Goal: Find specific page/section: Find specific page/section

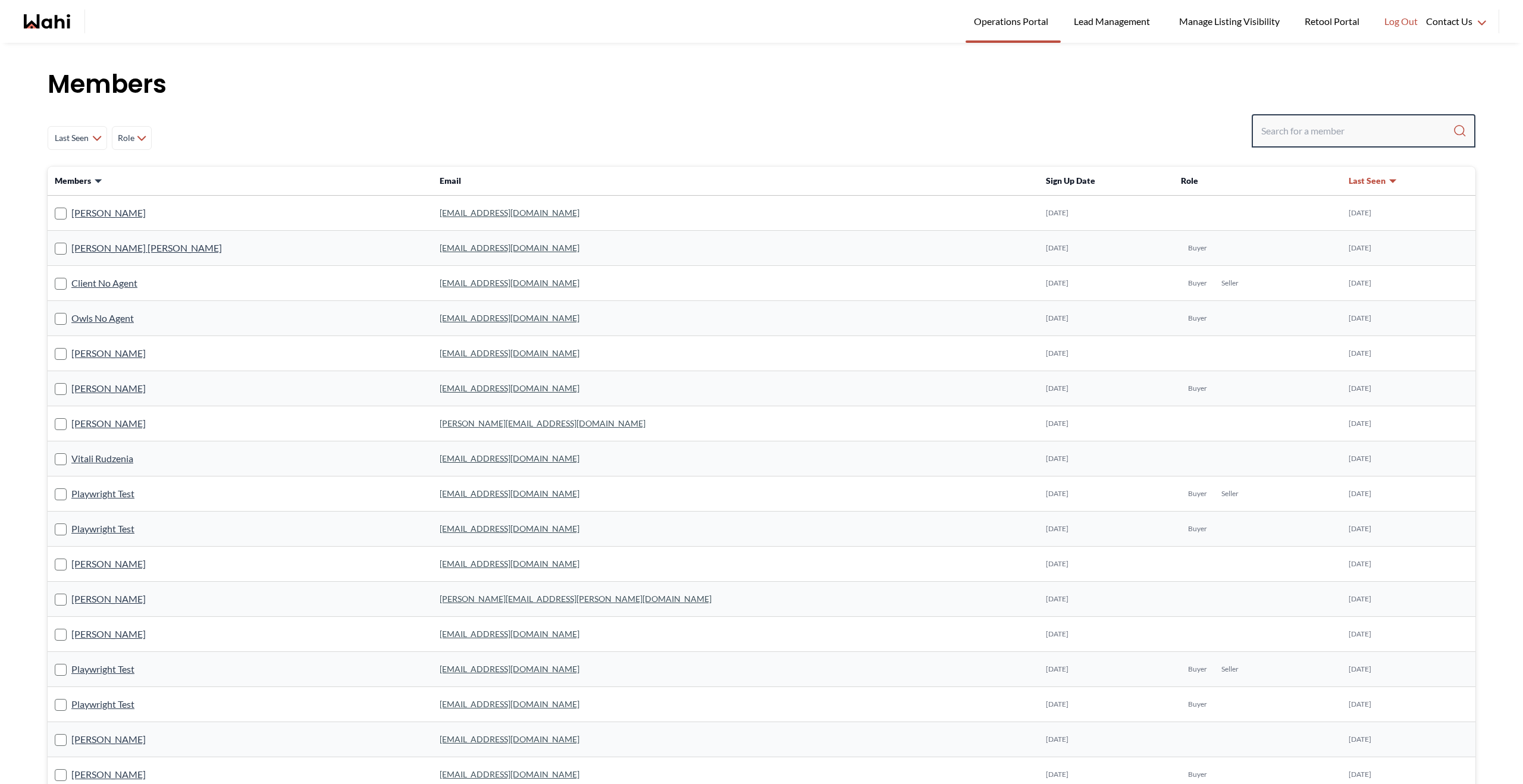
click at [1282, 133] on input "Search input" at bounding box center [1356, 131] width 192 height 21
type input "[PERSON_NAME]"
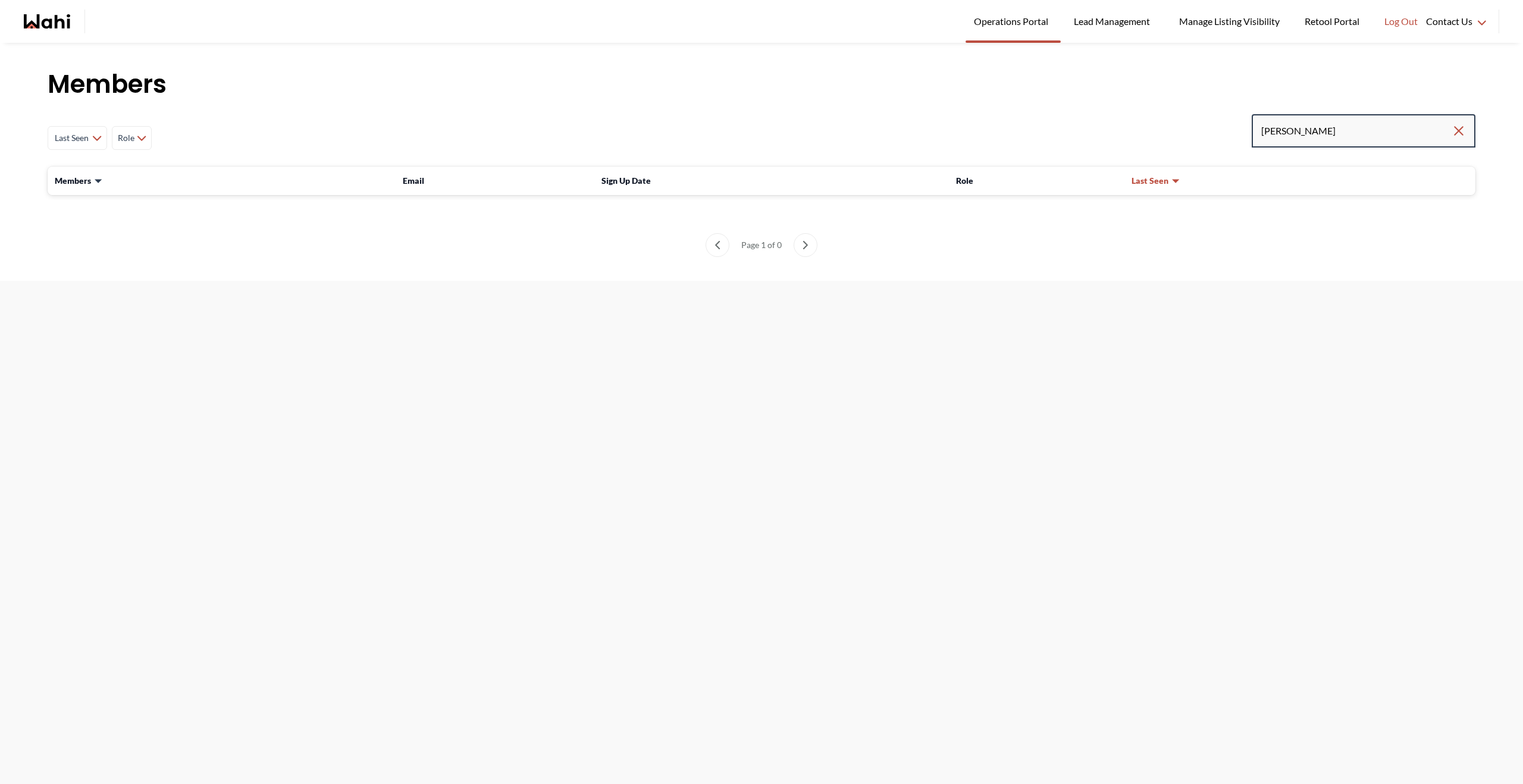
click at [1281, 133] on input "[PERSON_NAME]" at bounding box center [1355, 131] width 191 height 21
type input "ameiea [PERSON_NAME]"
drag, startPoint x: 1355, startPoint y: 134, endPoint x: 1094, endPoint y: 131, distance: 261.0
click at [1094, 131] on div "Last Seen Less day than [DATE] [DATE] - [DATE] [DATE] - [DATE] [DATE] - [DATE] …" at bounding box center [761, 137] width 1427 height 47
click at [1352, 134] on input "Search input" at bounding box center [1356, 131] width 192 height 21
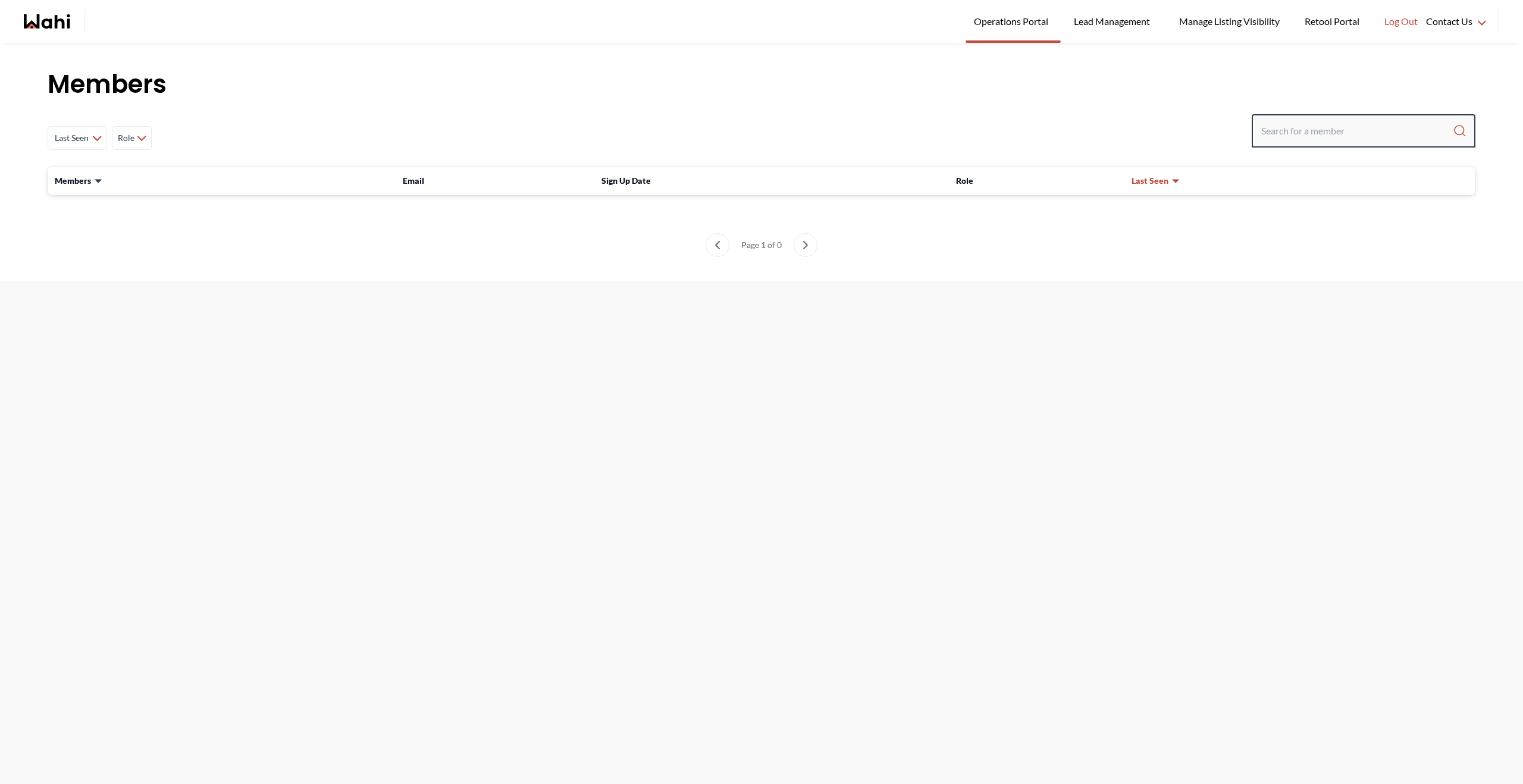
paste input "[PERSON_NAME]"
type input "[PERSON_NAME]"
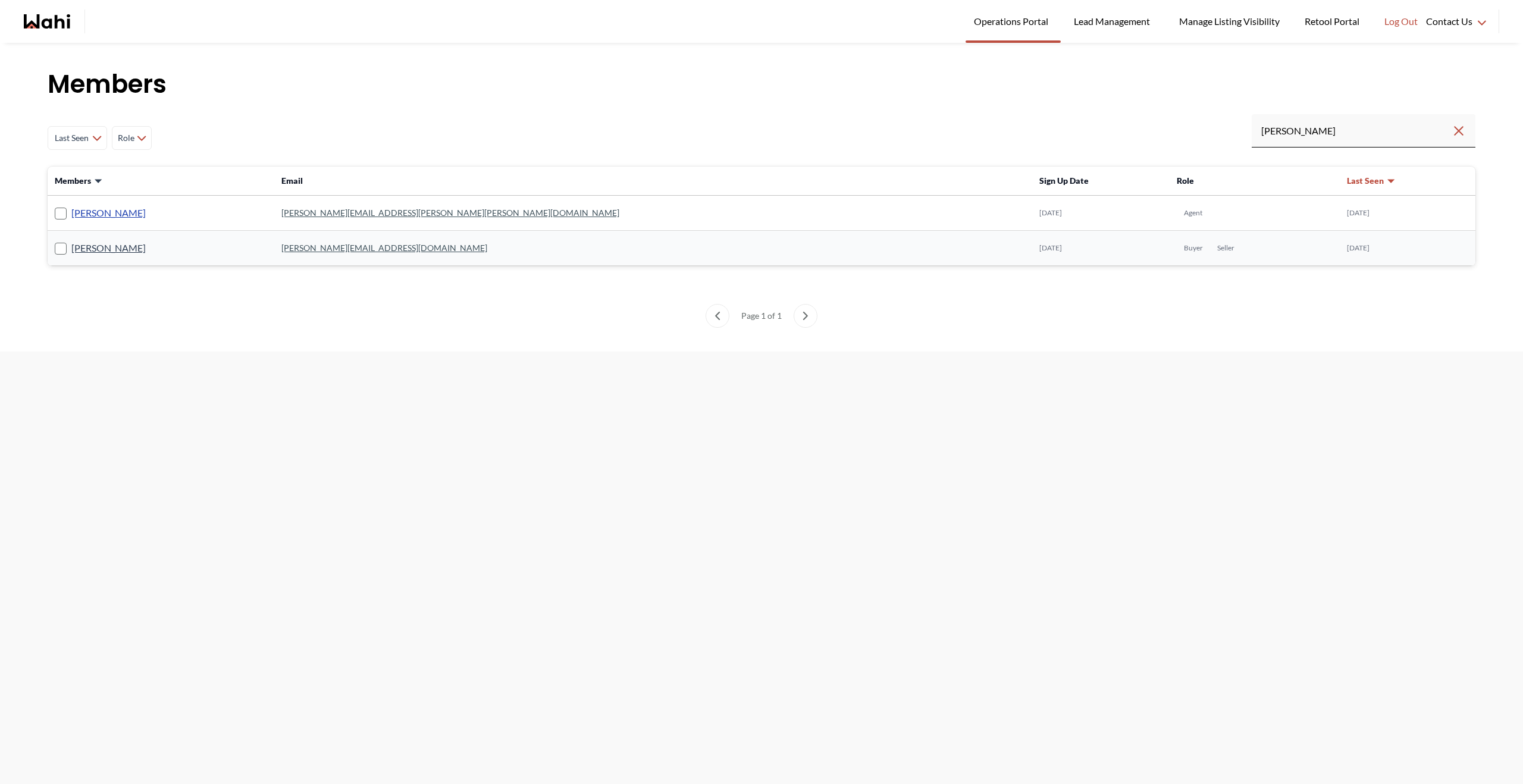
click at [98, 212] on link "[PERSON_NAME]" at bounding box center [108, 213] width 75 height 15
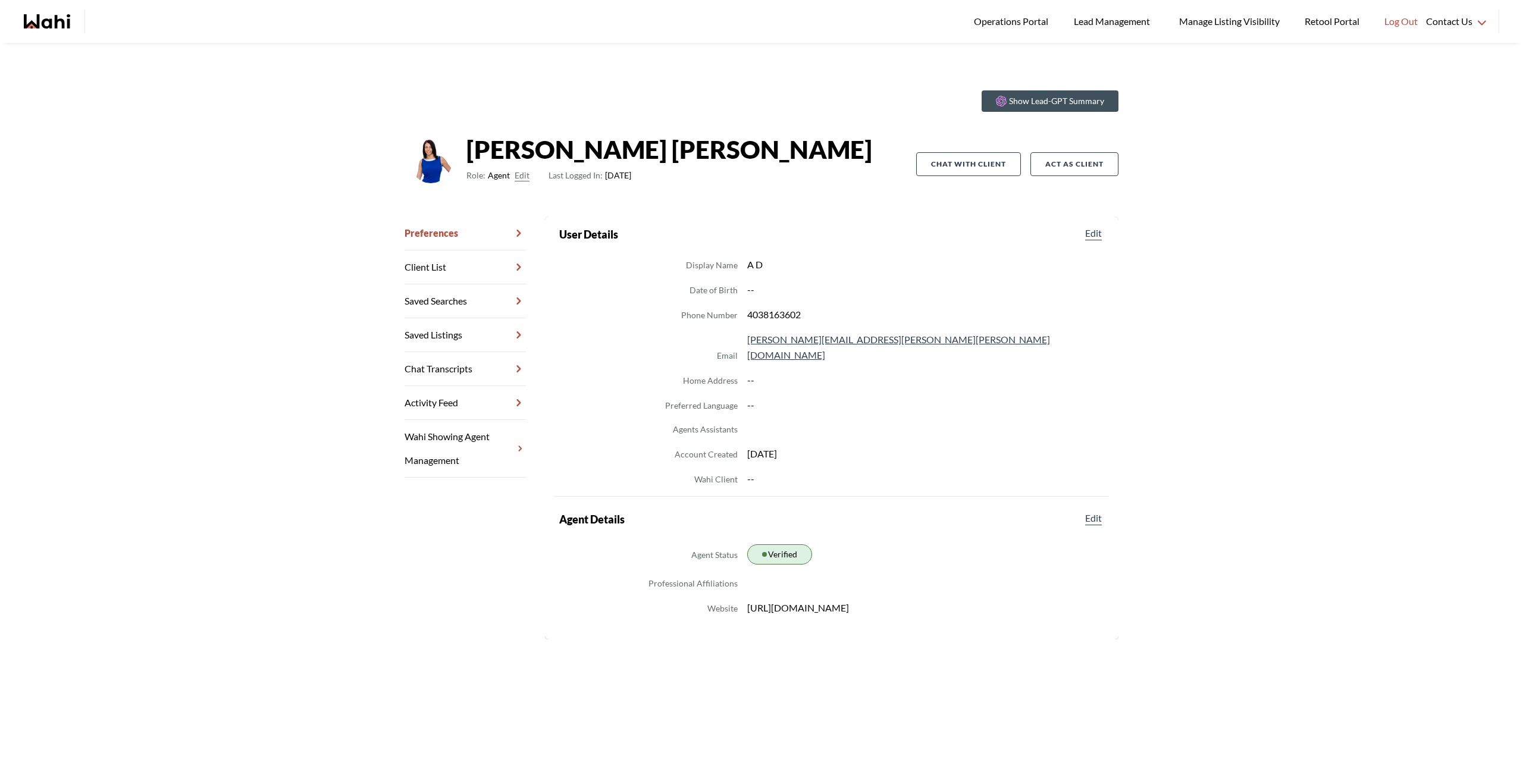
click at [443, 376] on link "Chat Transcripts" at bounding box center [465, 369] width 121 height 34
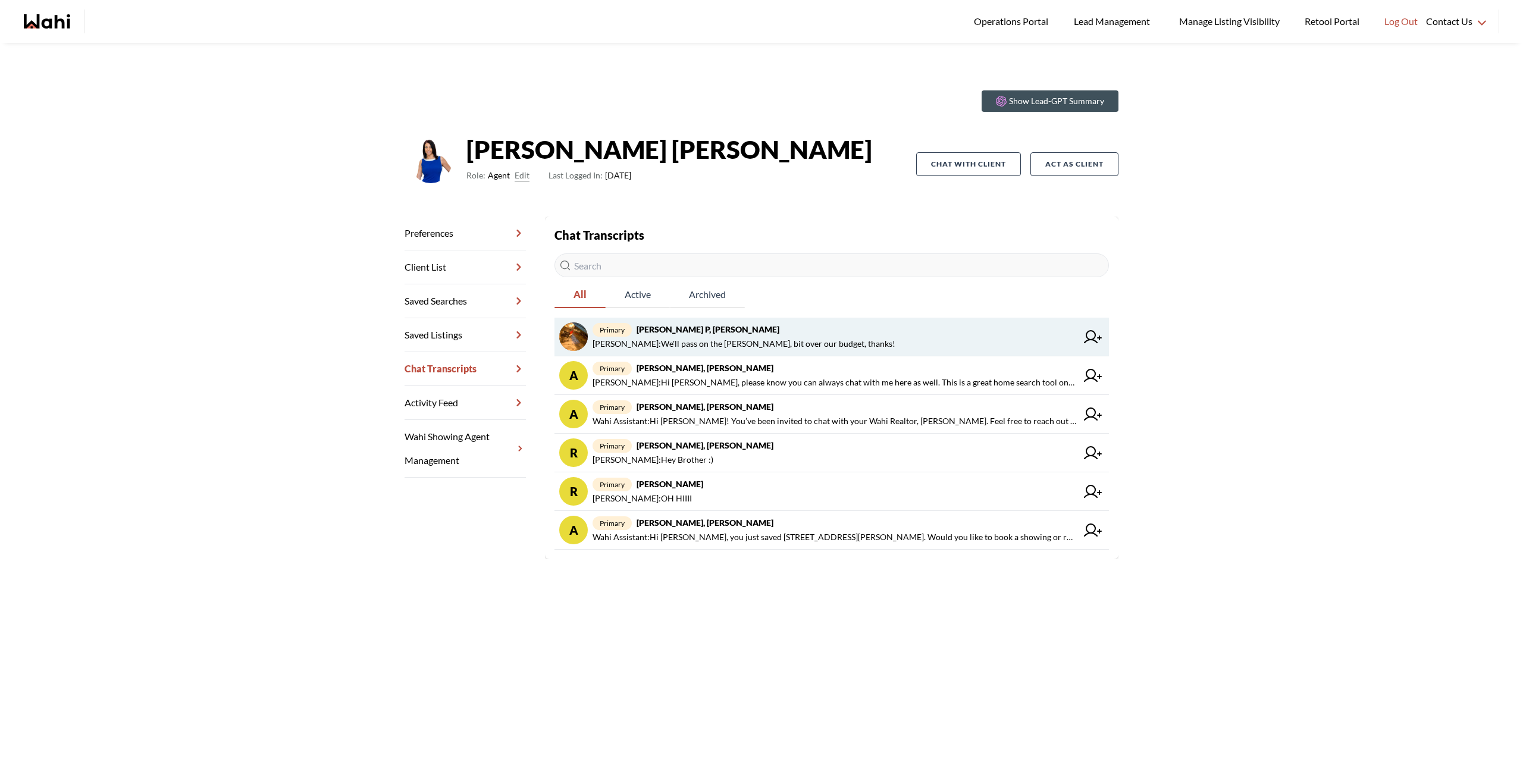
click at [901, 352] on link "primary [PERSON_NAME], [PERSON_NAME] P : We'll pass on the [PERSON_NAME], bit o…" at bounding box center [831, 337] width 554 height 39
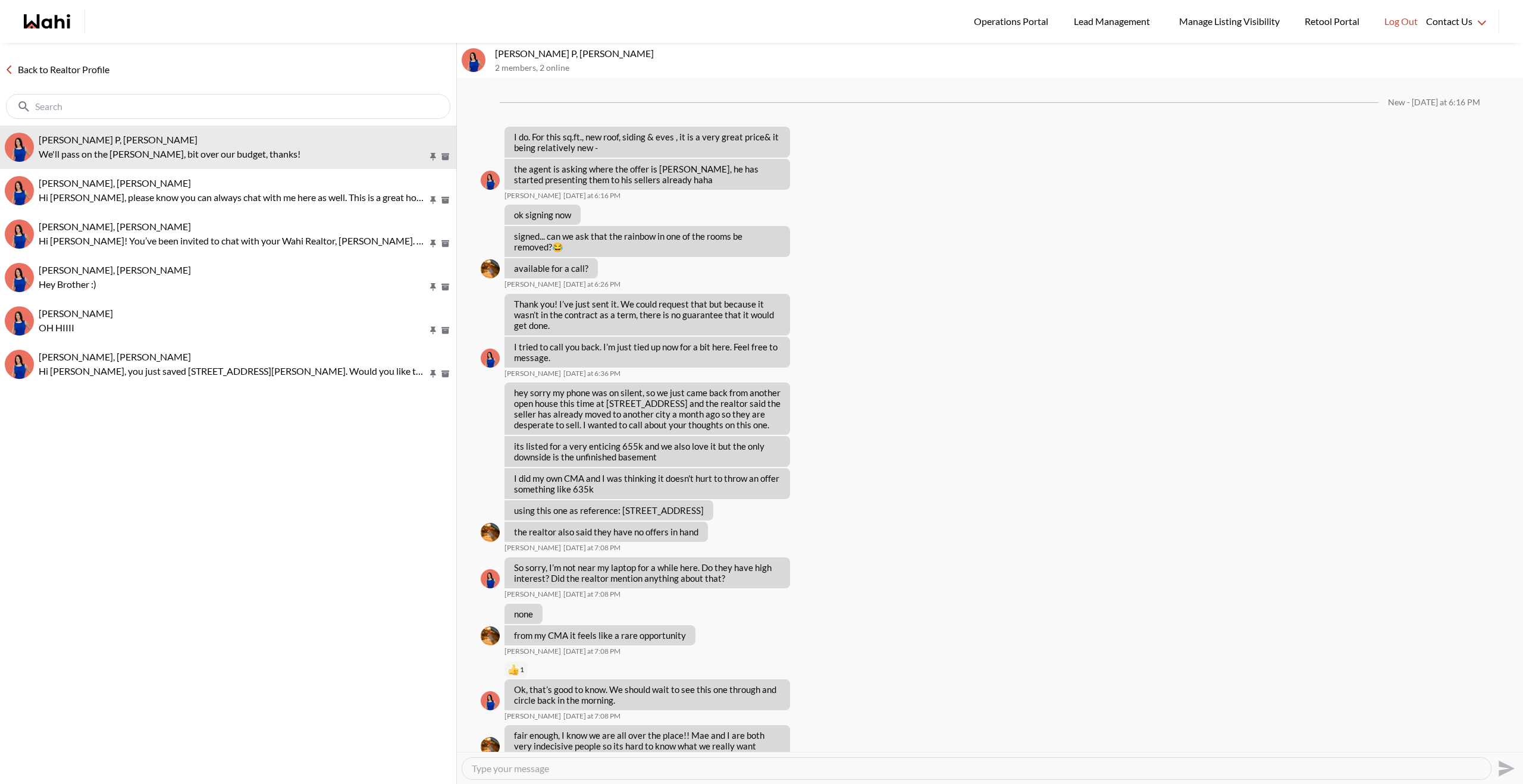
scroll to position [374, 0]
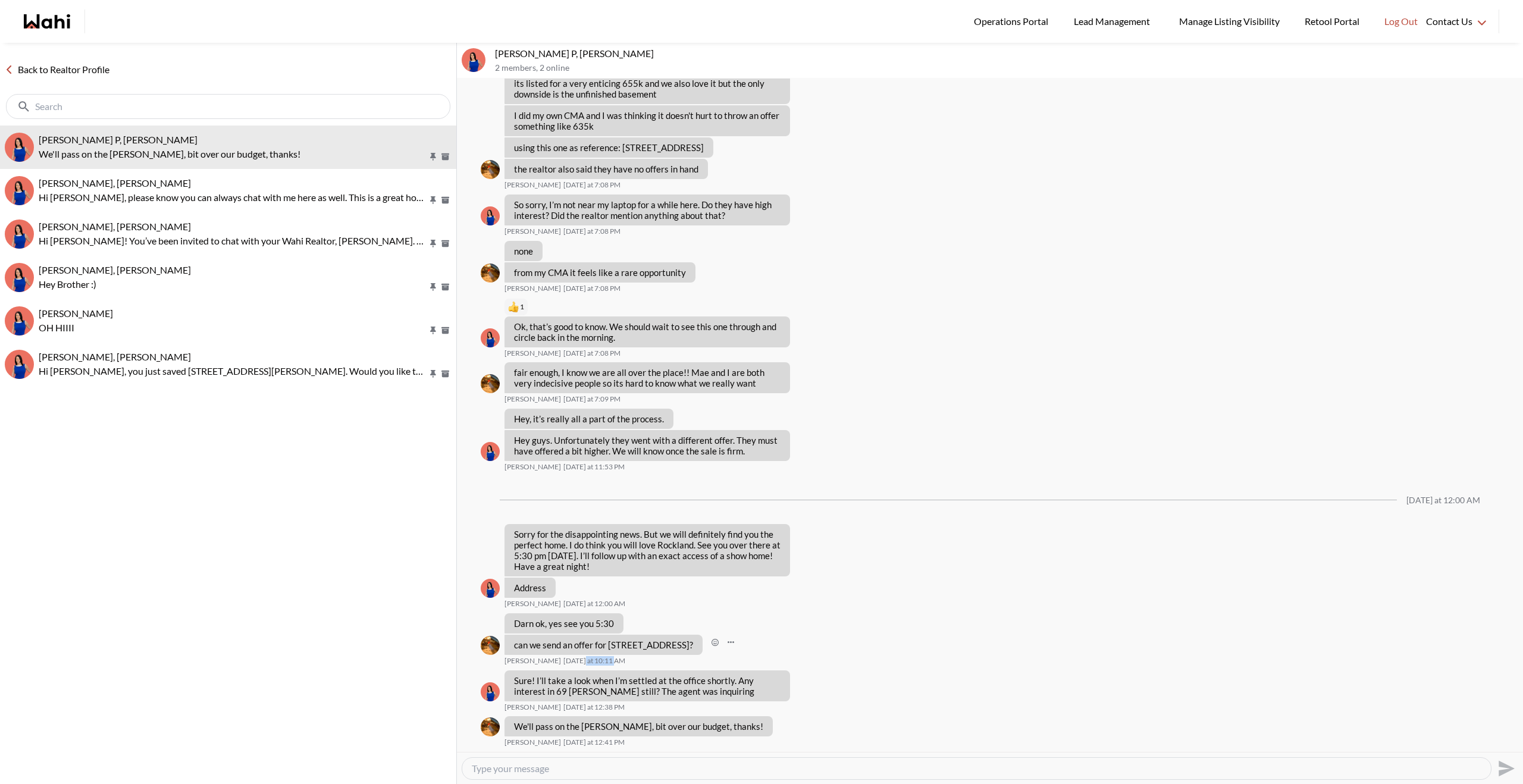
drag, startPoint x: 551, startPoint y: 659, endPoint x: 585, endPoint y: 665, distance: 34.5
click at [585, 665] on time "[DATE] at 10:11 AM" at bounding box center [594, 661] width 62 height 10
drag, startPoint x: 569, startPoint y: 742, endPoint x: 590, endPoint y: 742, distance: 21.0
click at [590, 742] on div "We'll pass on the [PERSON_NAME], bit over our budget, thanks! [PERSON_NAME] P […" at bounding box center [990, 732] width 1019 height 31
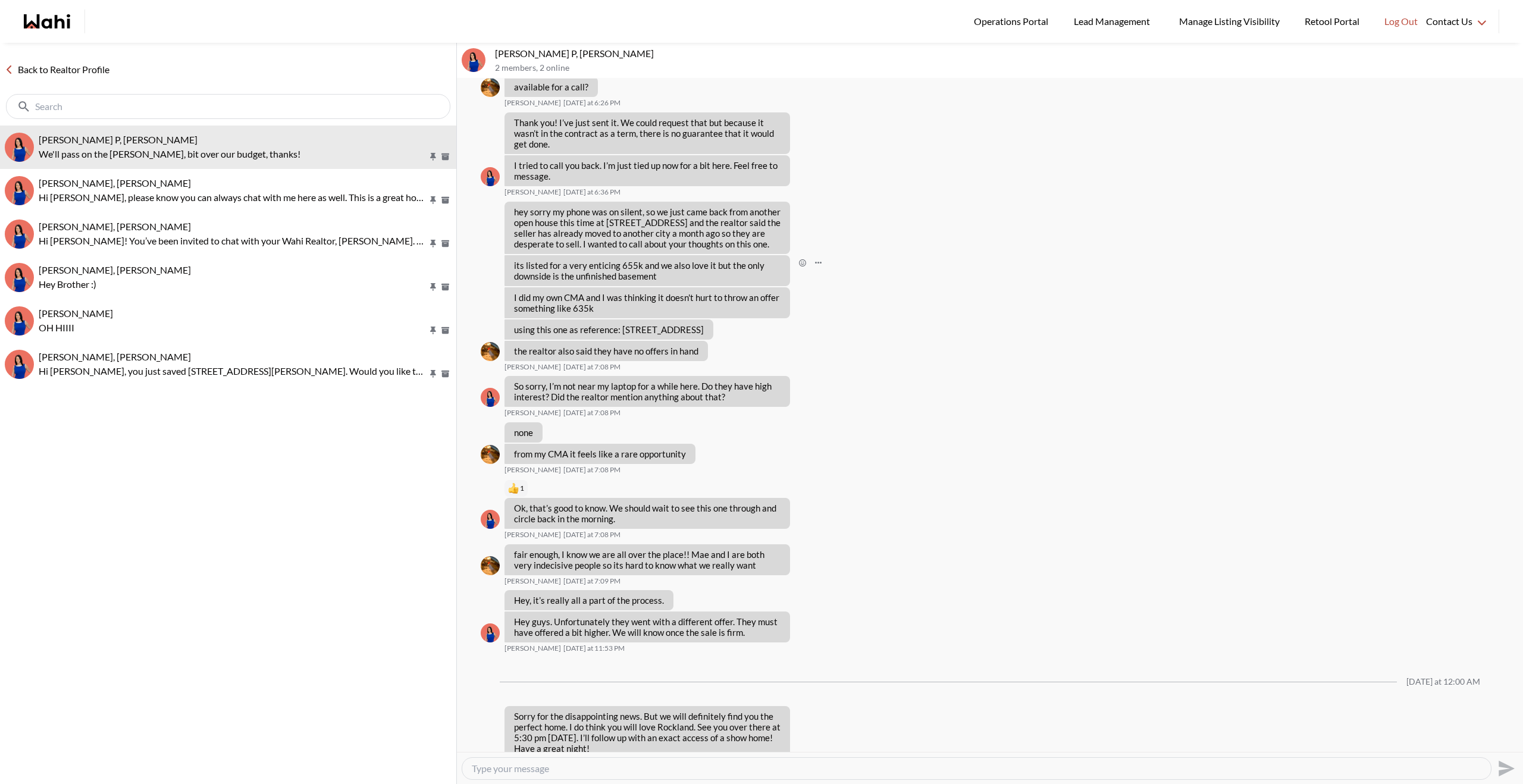
scroll to position [5231, 0]
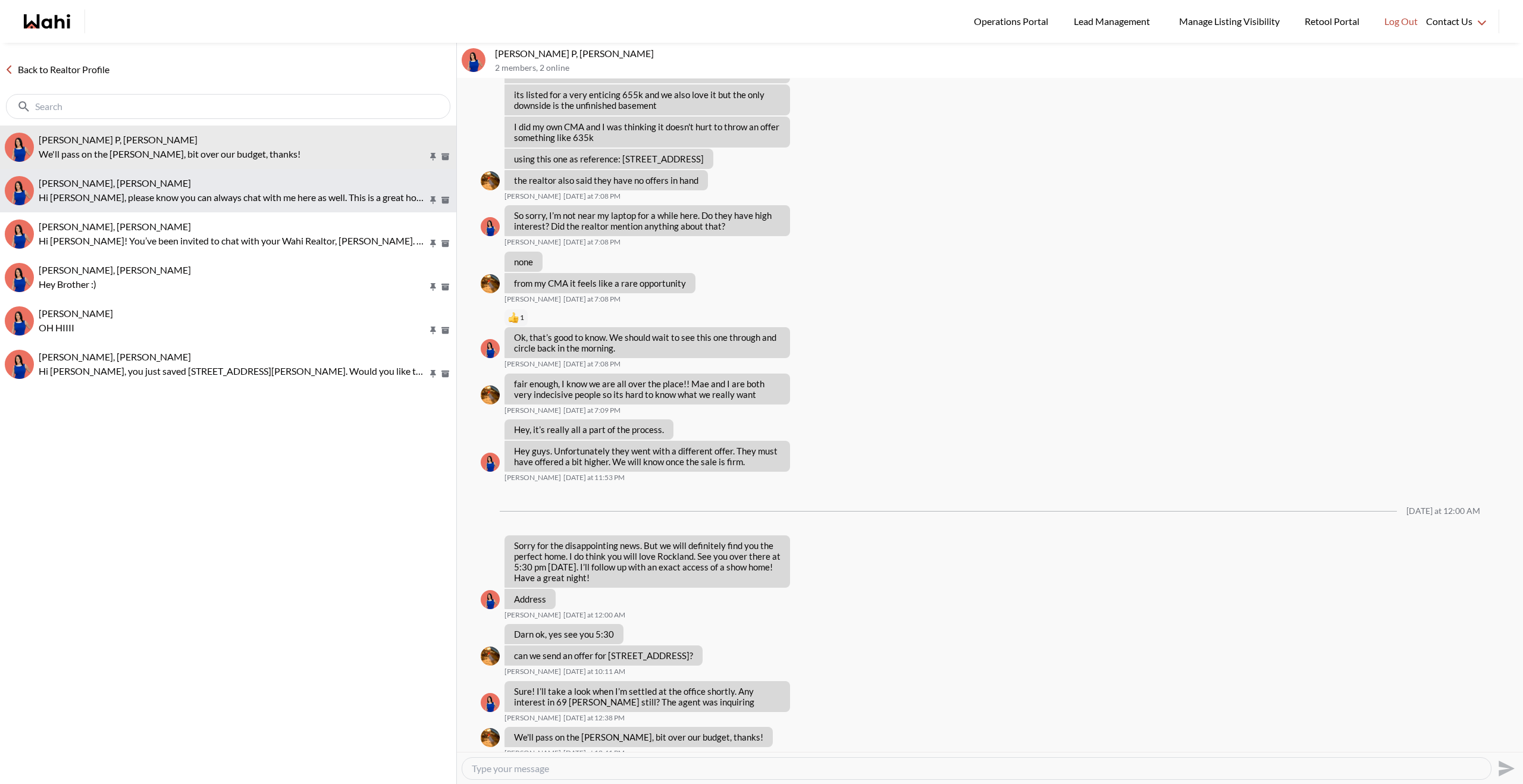
click at [252, 196] on p "Hi [PERSON_NAME], please know you can always chat with me here as well. This is…" at bounding box center [233, 197] width 389 height 15
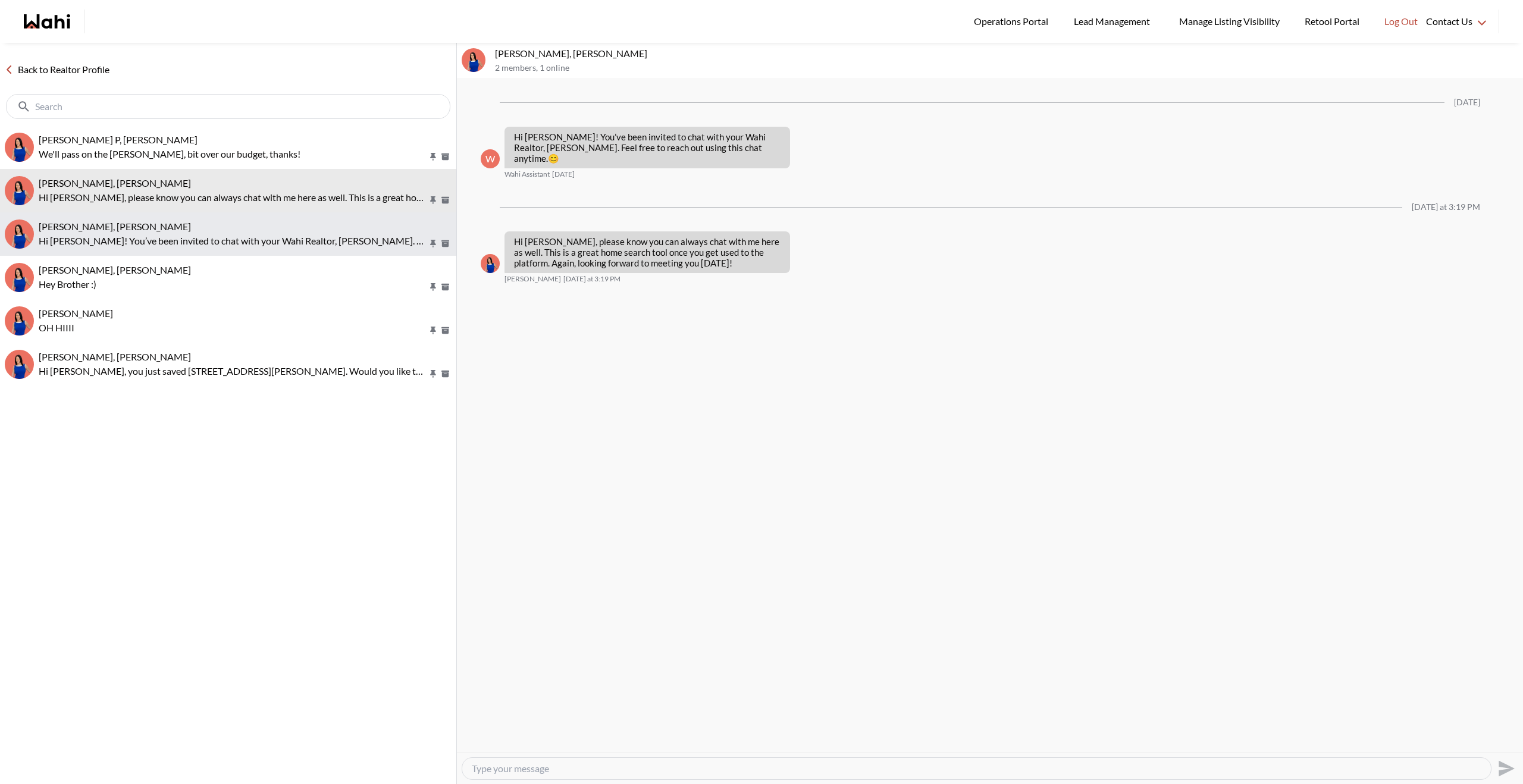
click at [296, 246] on p "Hi [PERSON_NAME]! You’ve been invited to chat with your Wahi Realtor, [PERSON_N…" at bounding box center [233, 240] width 389 height 15
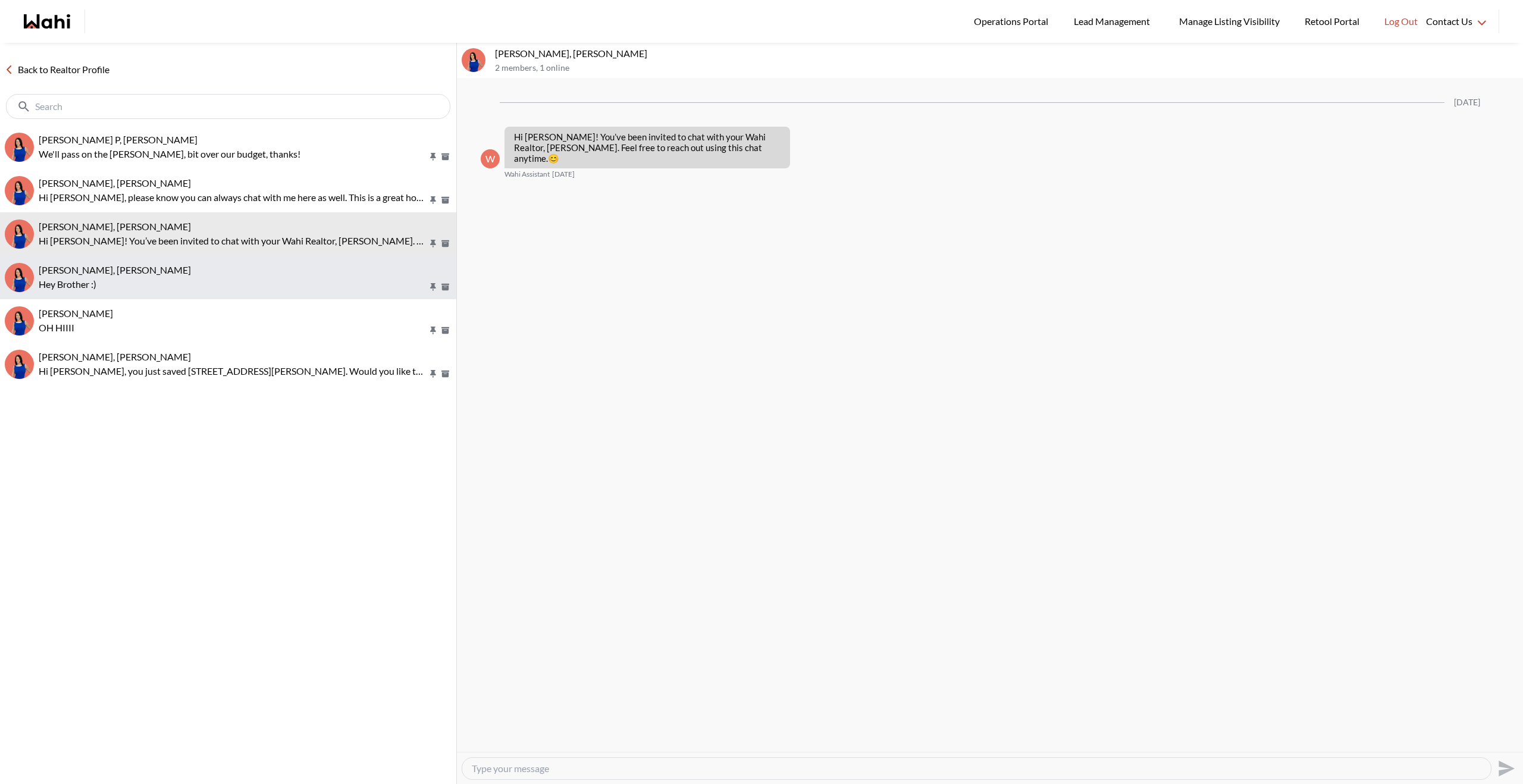
click at [292, 267] on div "[PERSON_NAME], [PERSON_NAME]" at bounding box center [245, 270] width 412 height 12
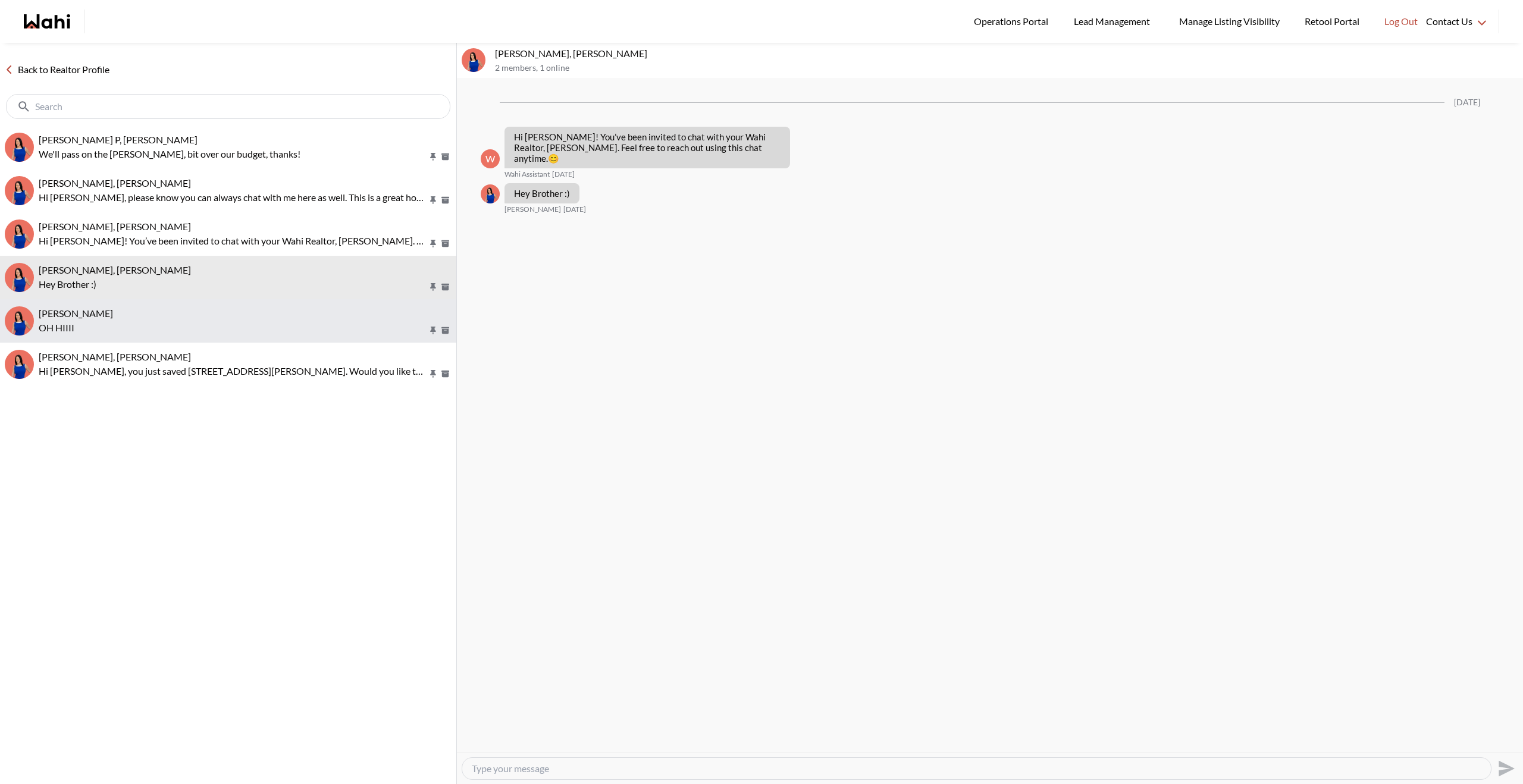
click at [272, 308] on div "[PERSON_NAME]" at bounding box center [245, 314] width 412 height 12
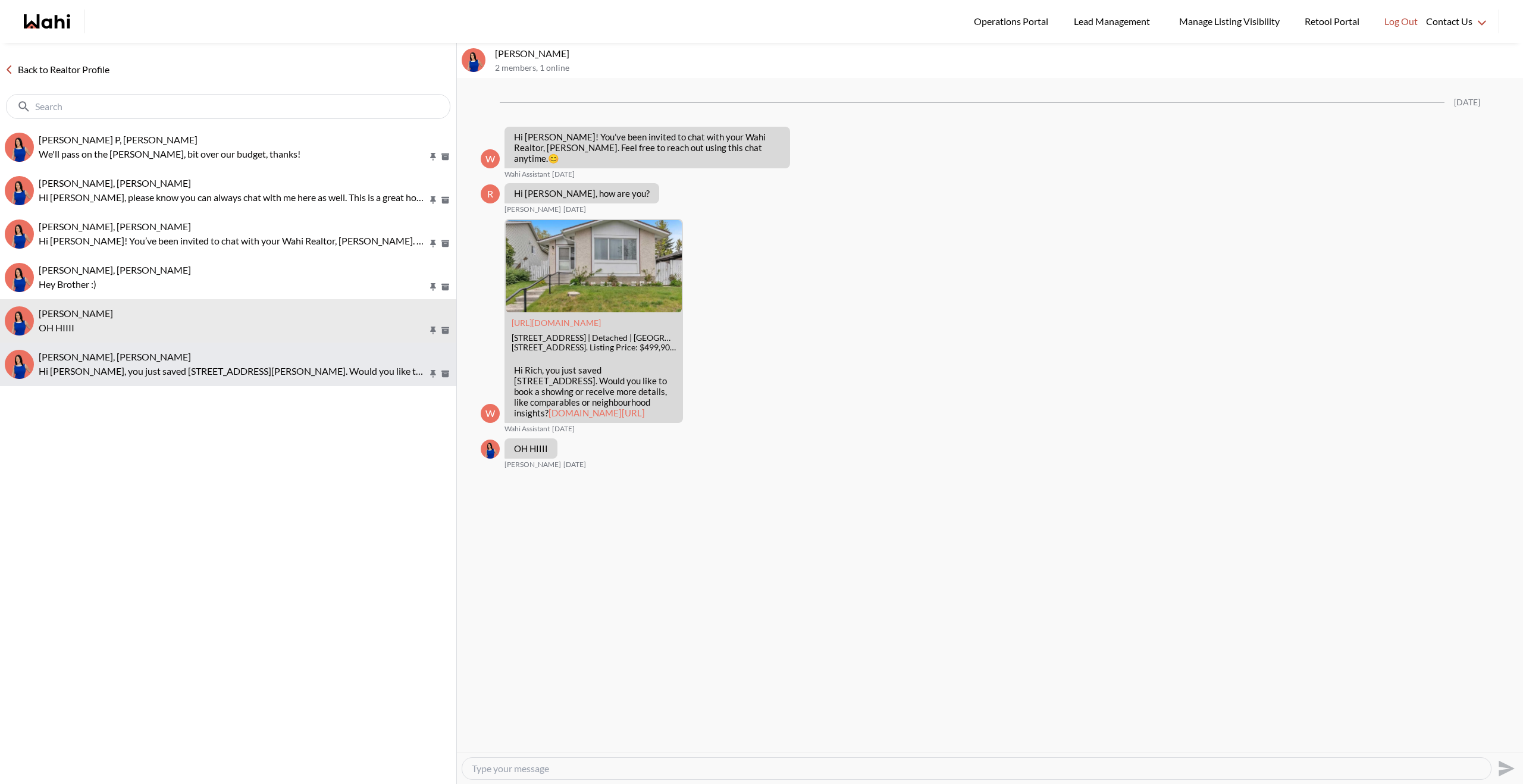
click at [360, 376] on p "Hi [PERSON_NAME], you just saved [STREET_ADDRESS][PERSON_NAME]. Would you like …" at bounding box center [233, 371] width 389 height 15
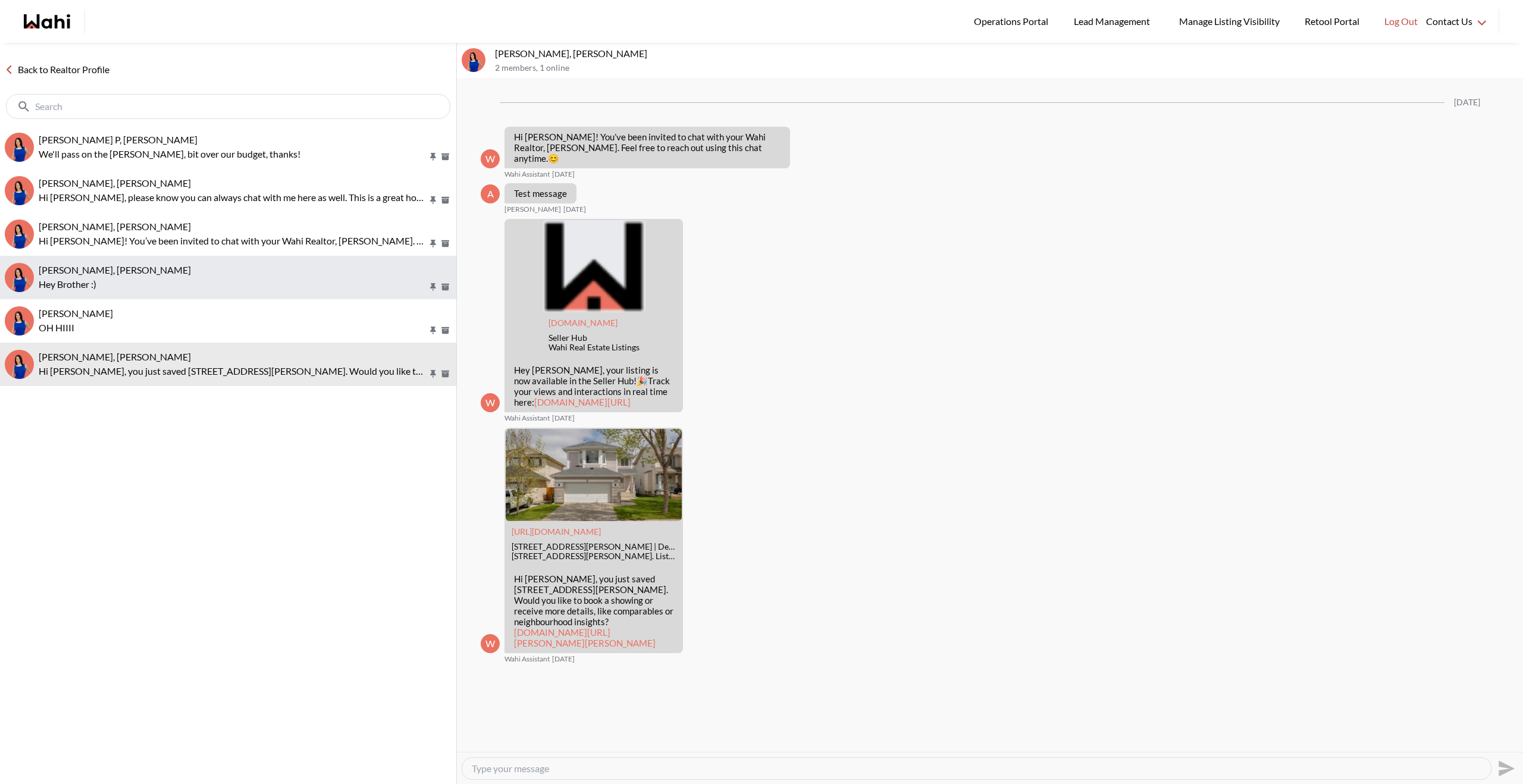
click at [328, 297] on button "[PERSON_NAME], [PERSON_NAME] Hey Brother :)" at bounding box center [228, 277] width 456 height 44
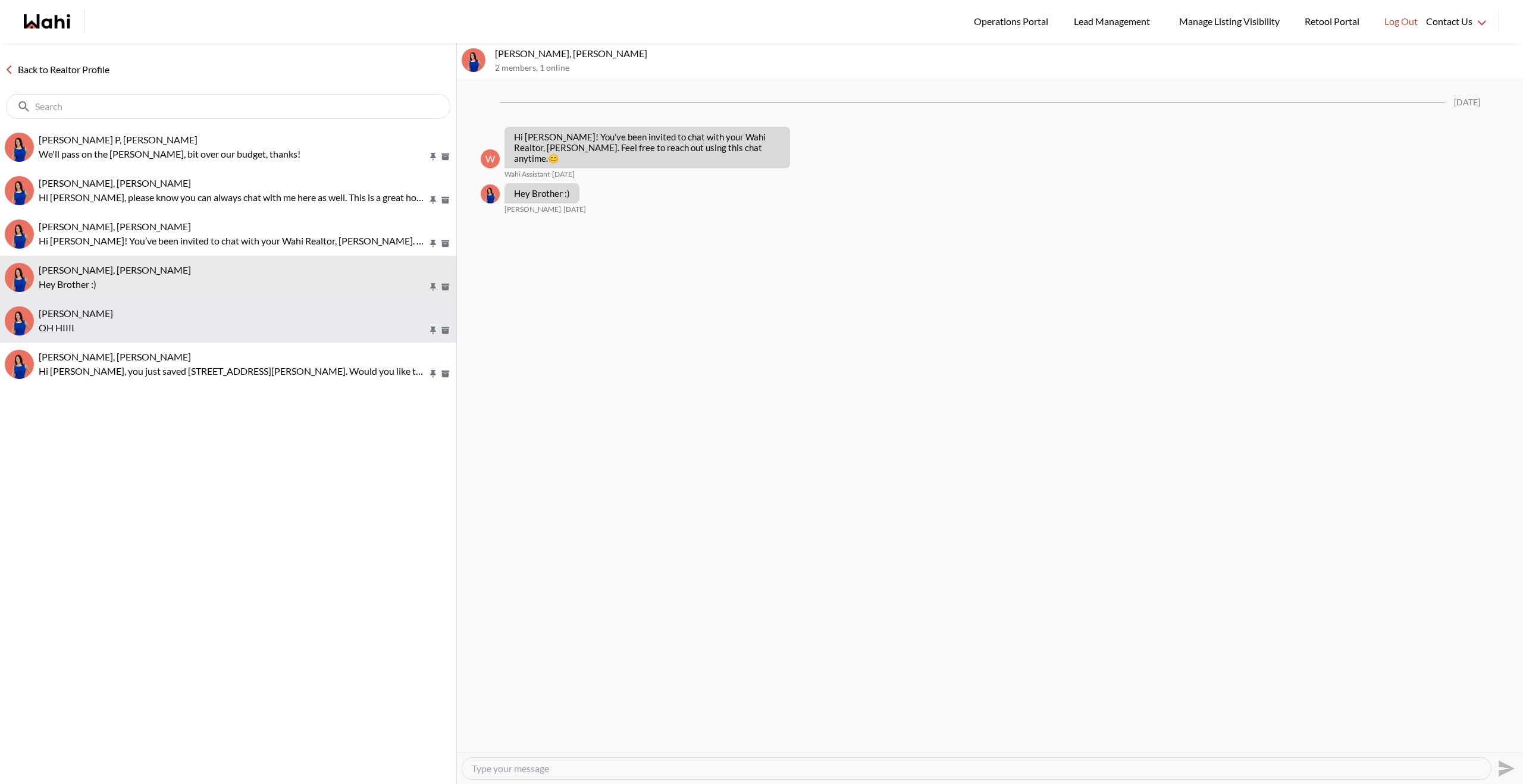
click at [322, 326] on p "OH HIIII" at bounding box center [233, 327] width 389 height 15
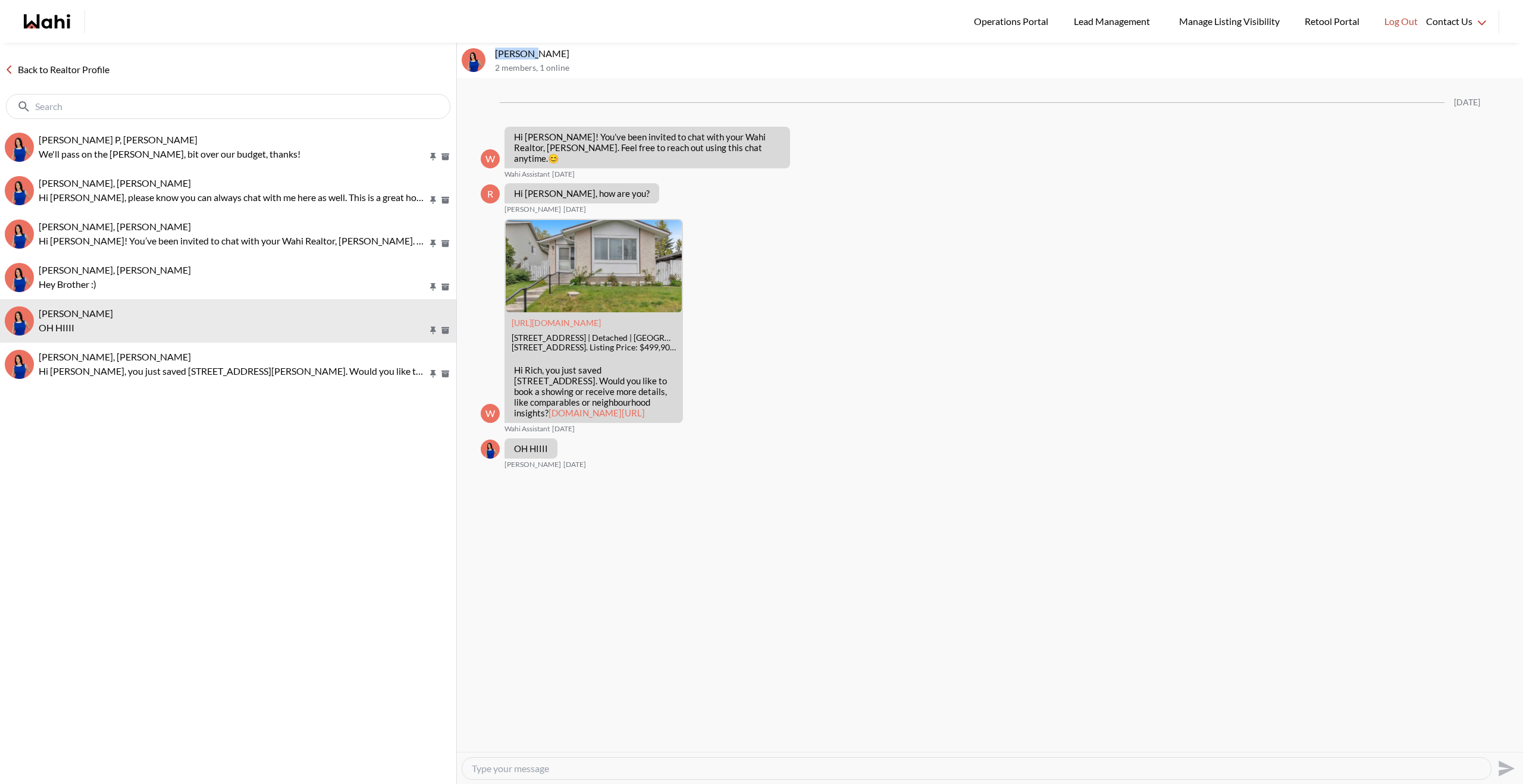
drag, startPoint x: 532, startPoint y: 53, endPoint x: 494, endPoint y: 46, distance: 38.6
click at [494, 46] on div "[PERSON_NAME], [PERSON_NAME] 2 members , 1 online" at bounding box center [990, 60] width 1066 height 36
copy p "[PERSON_NAME]"
